Goal: Find contact information: Find contact information

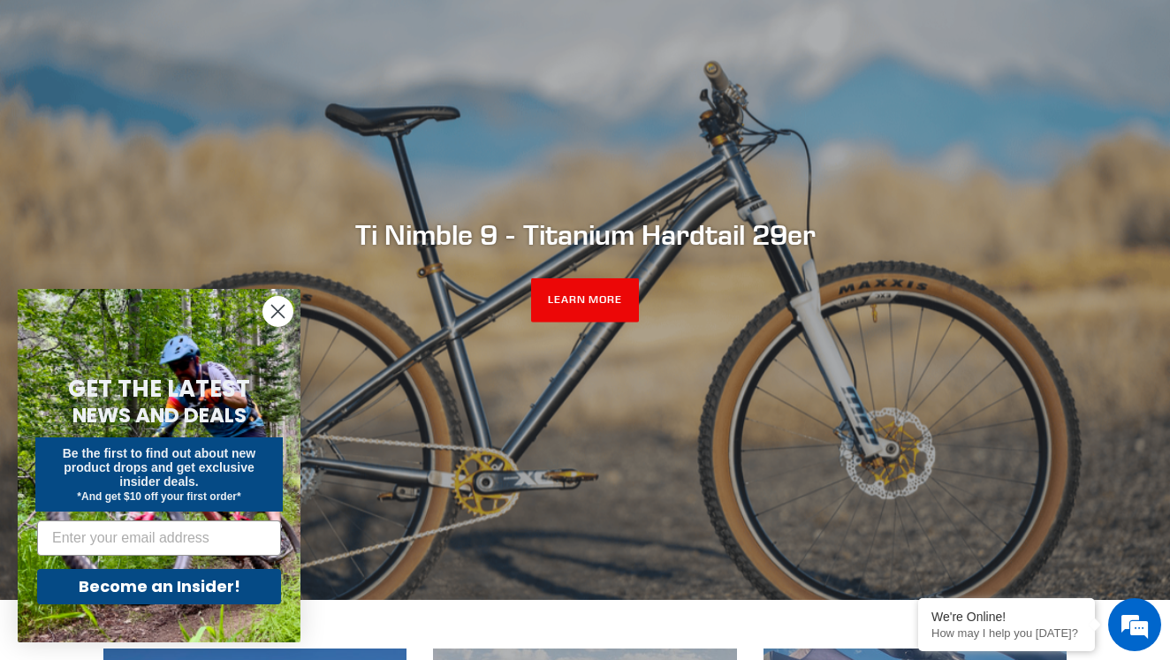
click at [274, 306] on circle "Close dialog" at bounding box center [277, 311] width 29 height 29
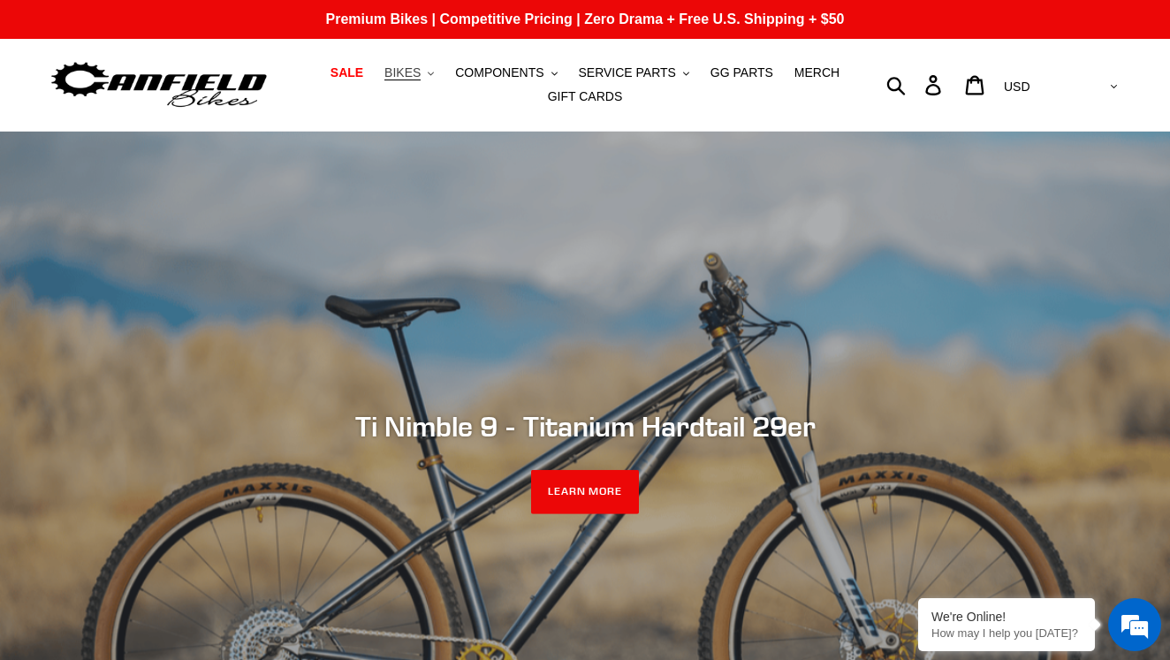
click at [434, 77] on icon ".cls-1{fill:#231f20}" at bounding box center [431, 74] width 6 height 6
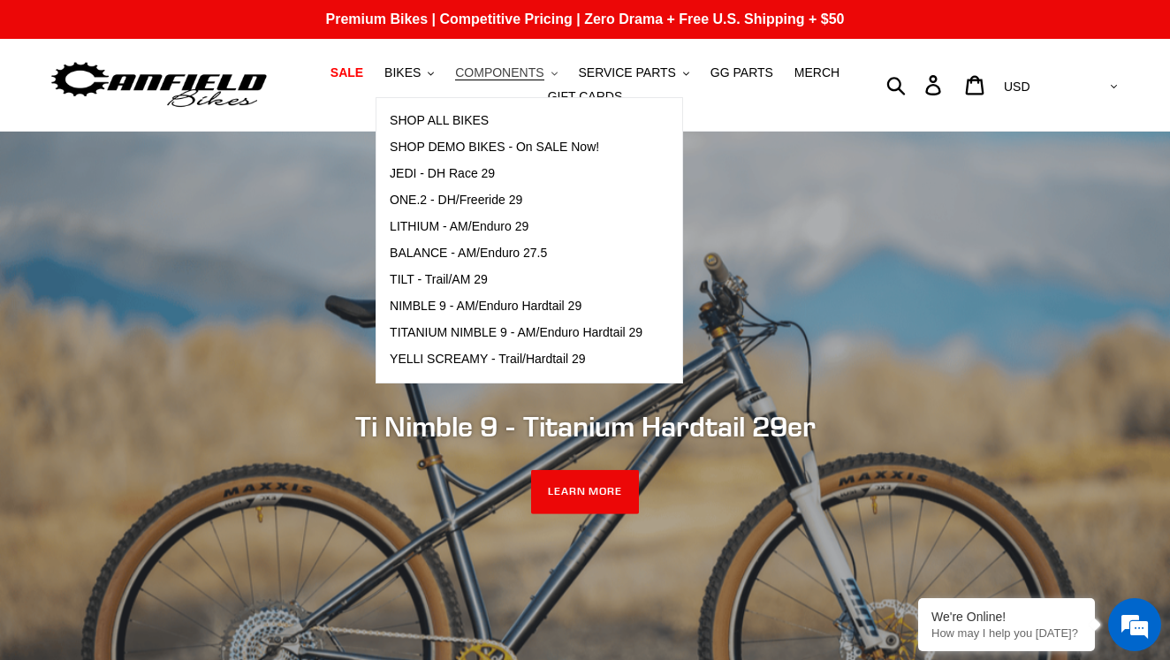
click at [538, 79] on span "COMPONENTS" at bounding box center [499, 72] width 88 height 15
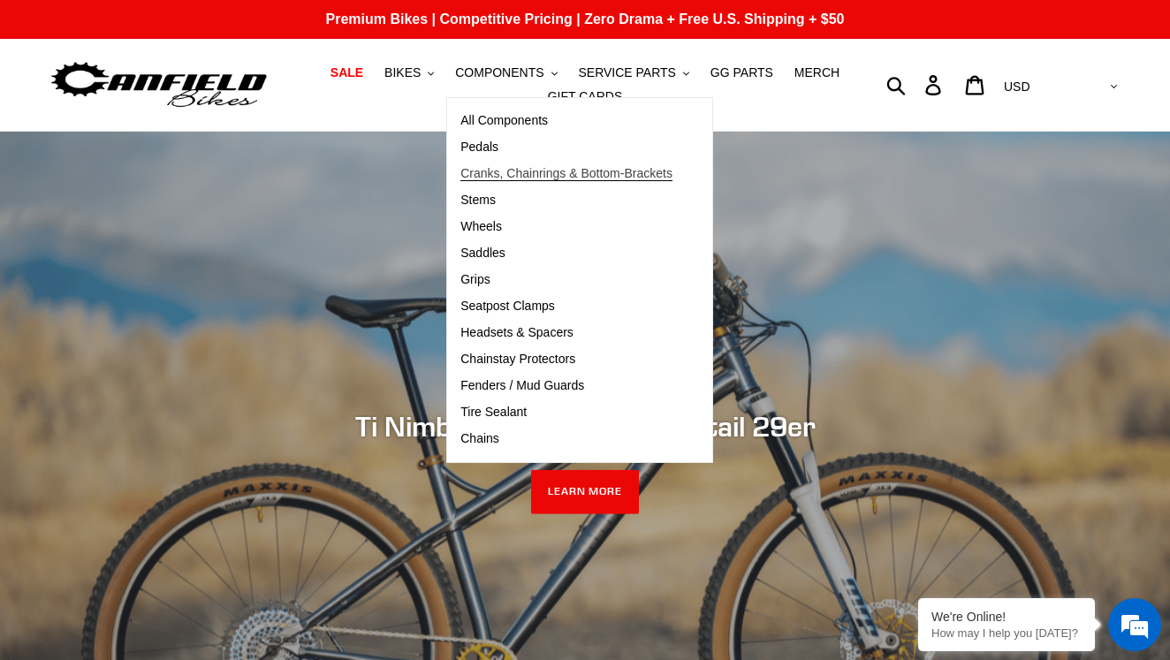
click at [509, 170] on span "Cranks, Chainrings & Bottom-Brackets" at bounding box center [566, 173] width 212 height 15
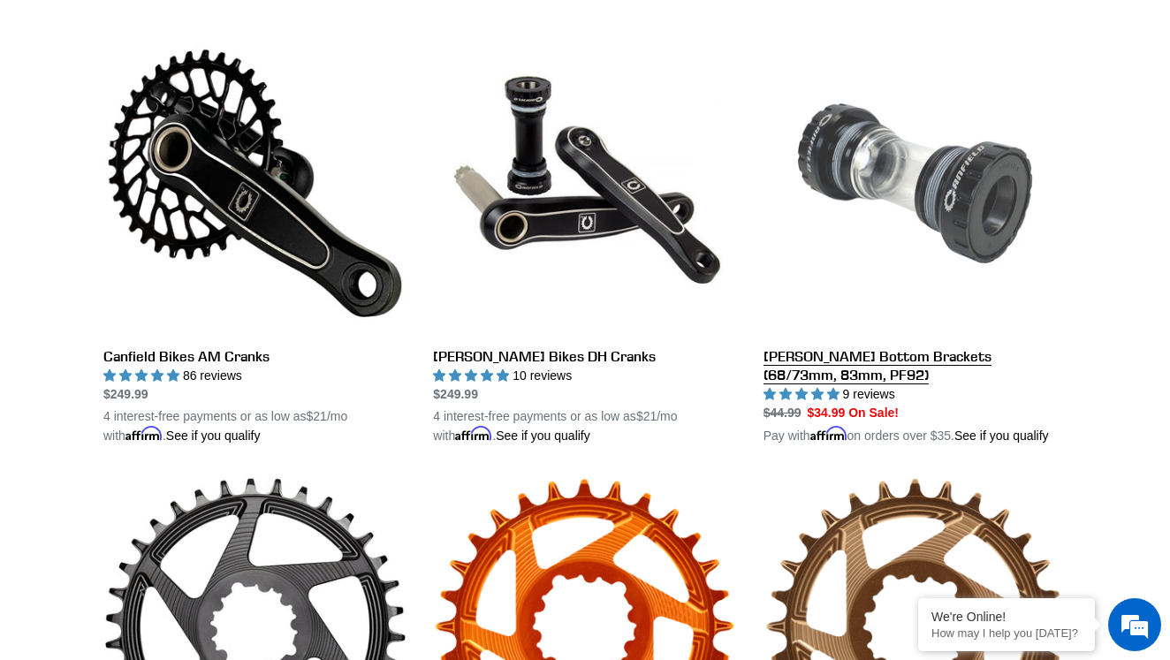
scroll to position [477, 0]
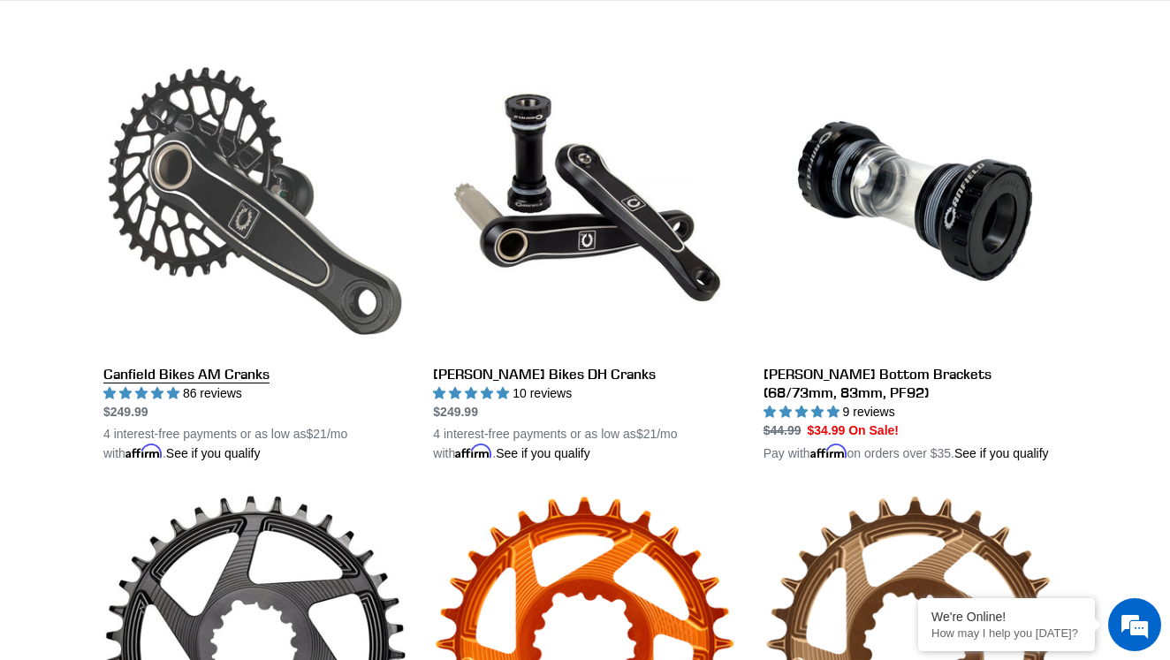
click at [206, 216] on link "Canfield Bikes AM Cranks" at bounding box center [254, 255] width 303 height 413
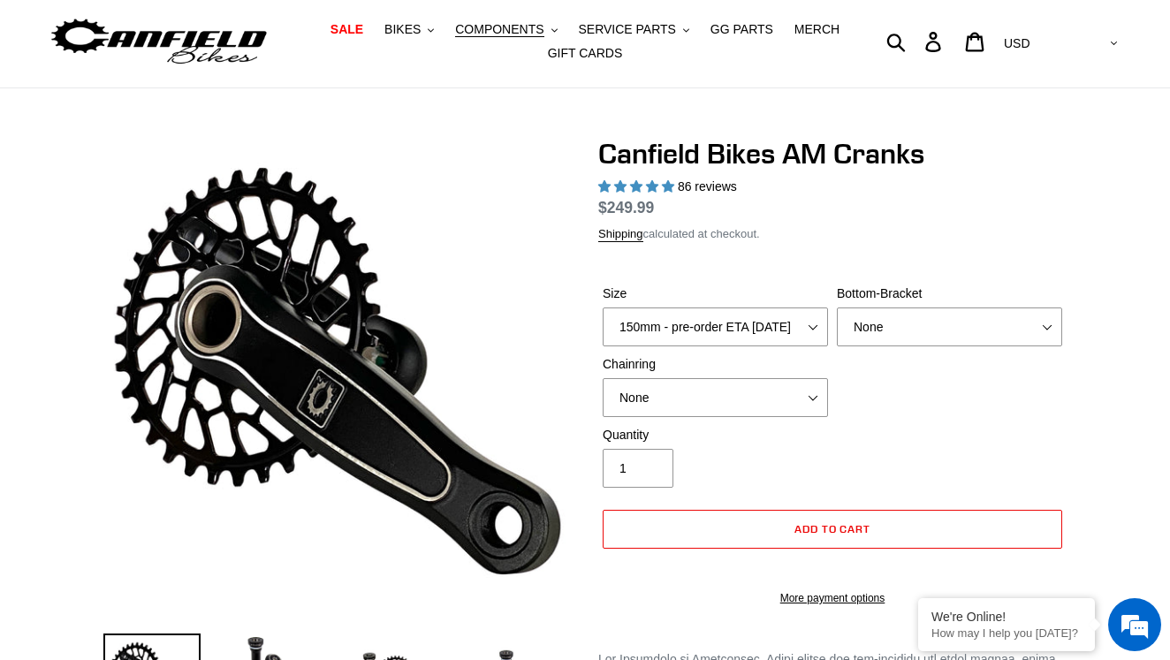
select select "highest-rating"
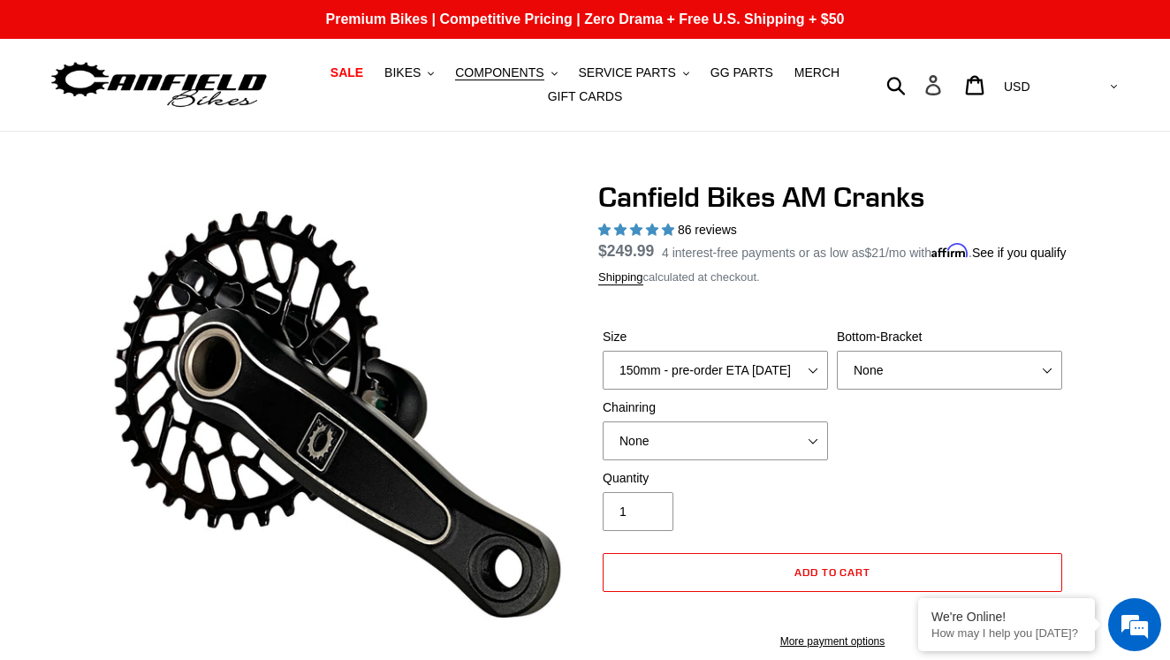
click at [943, 91] on icon at bounding box center [932, 85] width 19 height 20
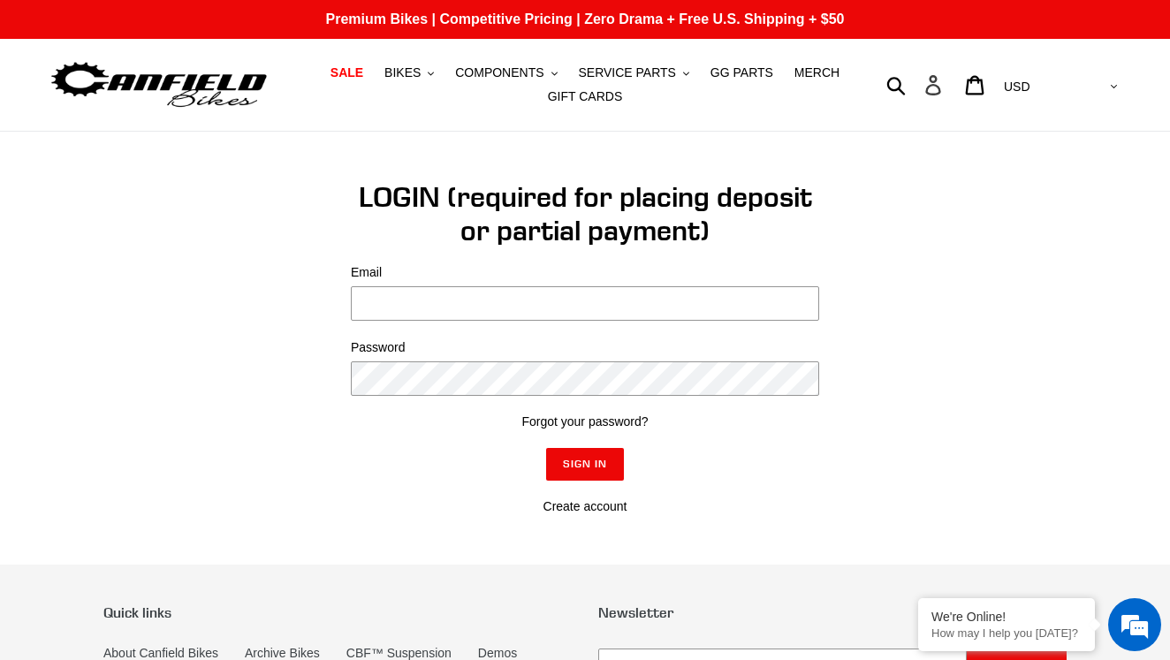
click at [940, 87] on icon at bounding box center [932, 85] width 15 height 20
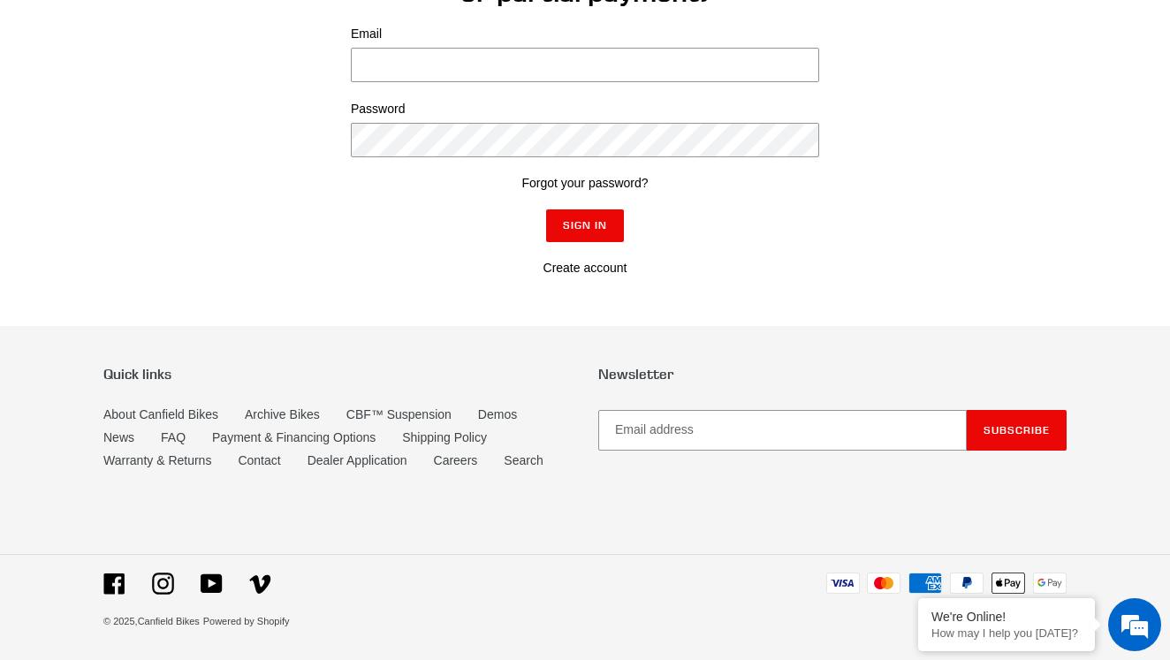
scroll to position [238, 0]
click at [271, 458] on link "Contact" at bounding box center [259, 461] width 42 height 15
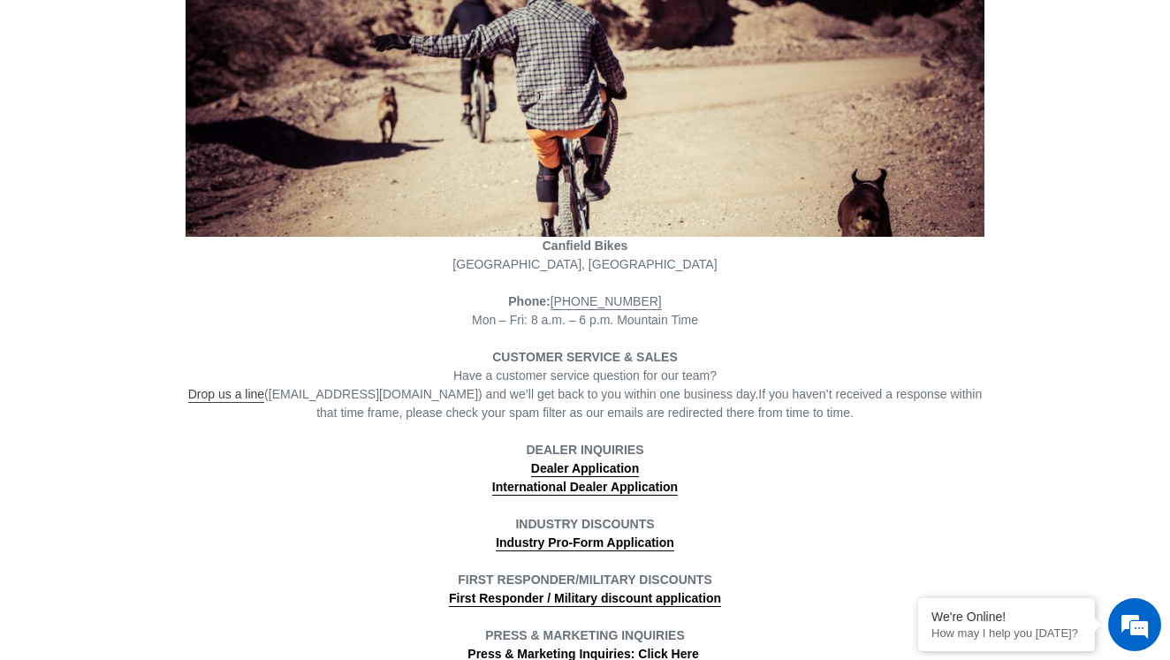
click at [251, 398] on link "Drop us a line" at bounding box center [226, 395] width 76 height 16
